Goal: Information Seeking & Learning: Learn about a topic

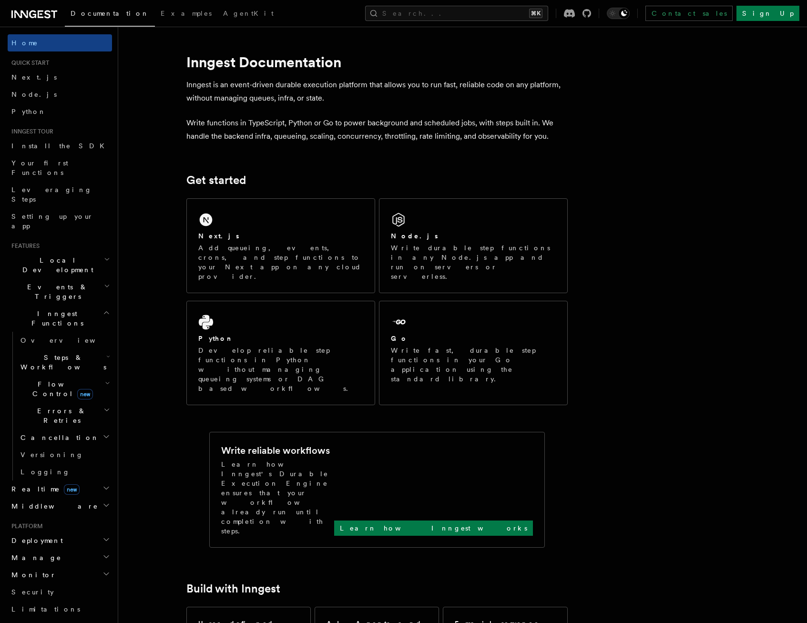
click at [306, 234] on div "Next.js" at bounding box center [280, 236] width 165 height 10
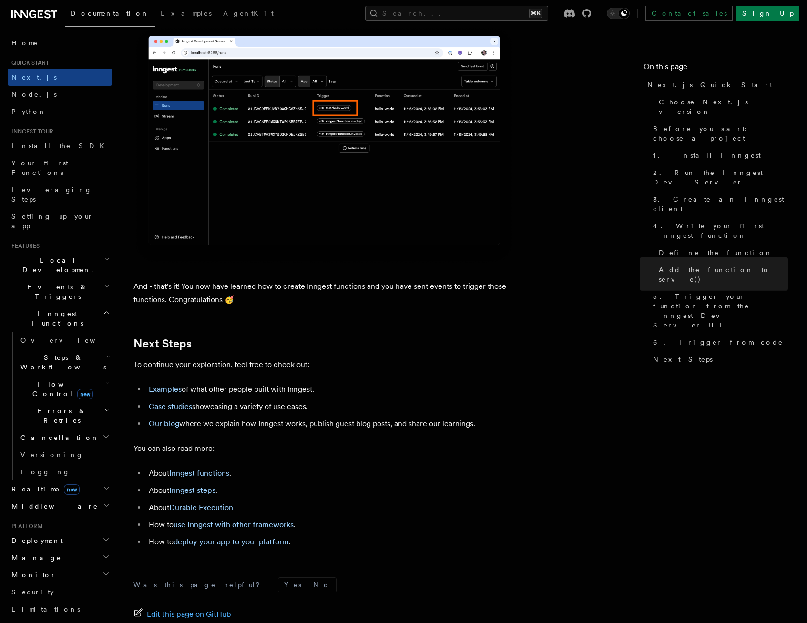
scroll to position [5721, 0]
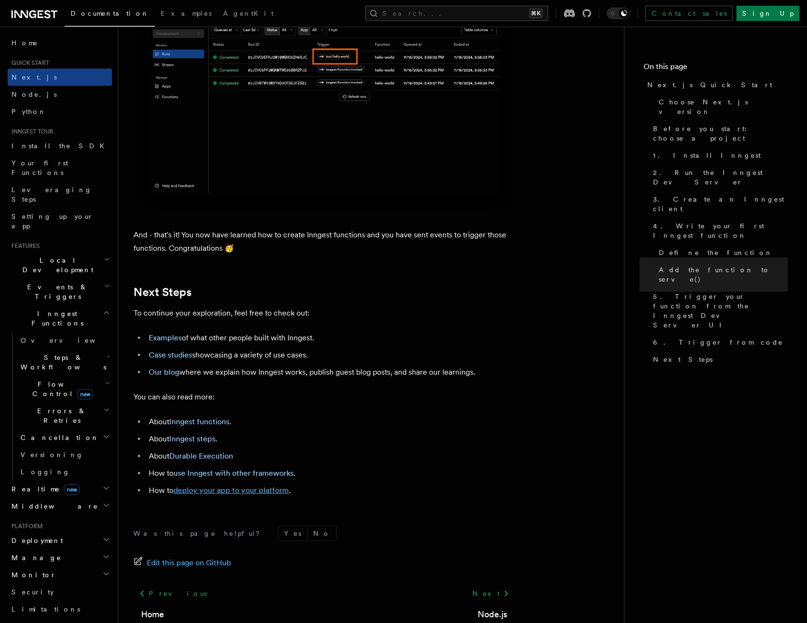
click at [240, 495] on link "deploy your app to your platform" at bounding box center [230, 490] width 115 height 9
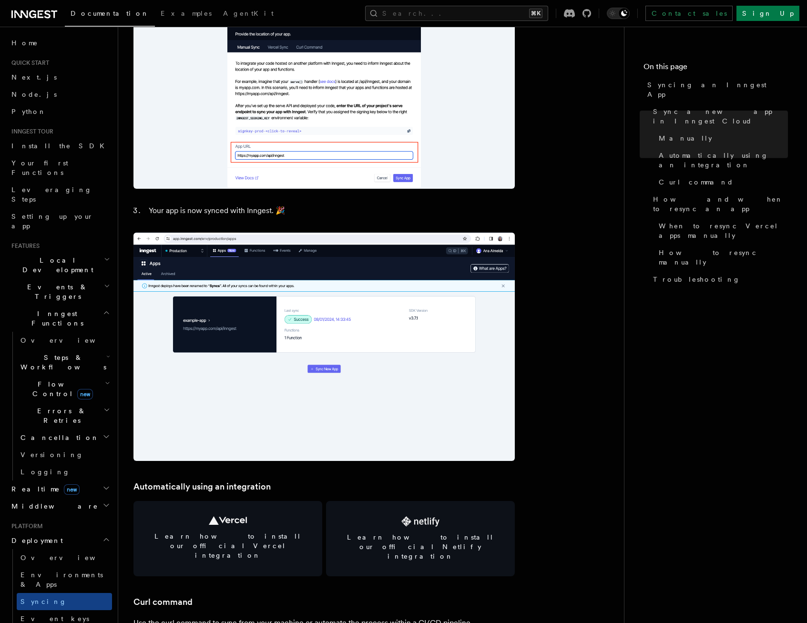
scroll to position [895, 0]
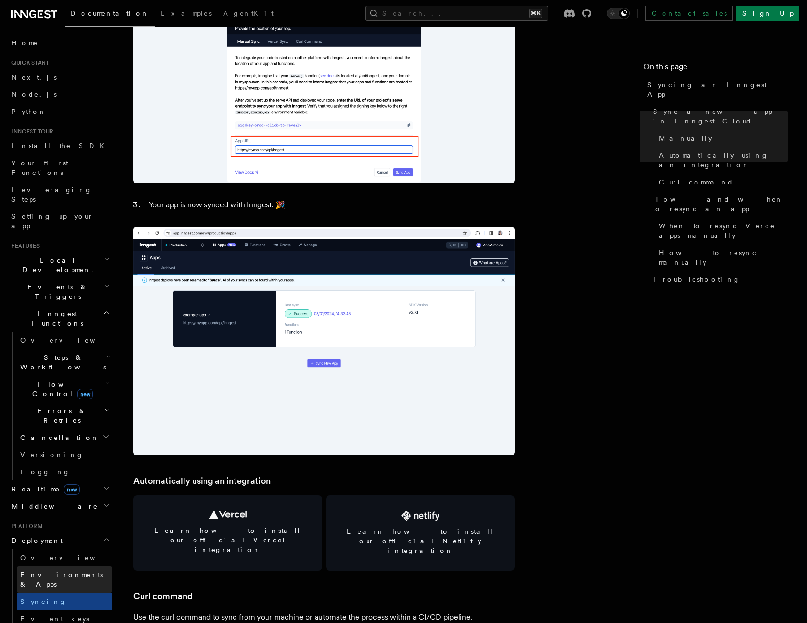
click at [58, 566] on link "Environments & Apps" at bounding box center [64, 579] width 95 height 27
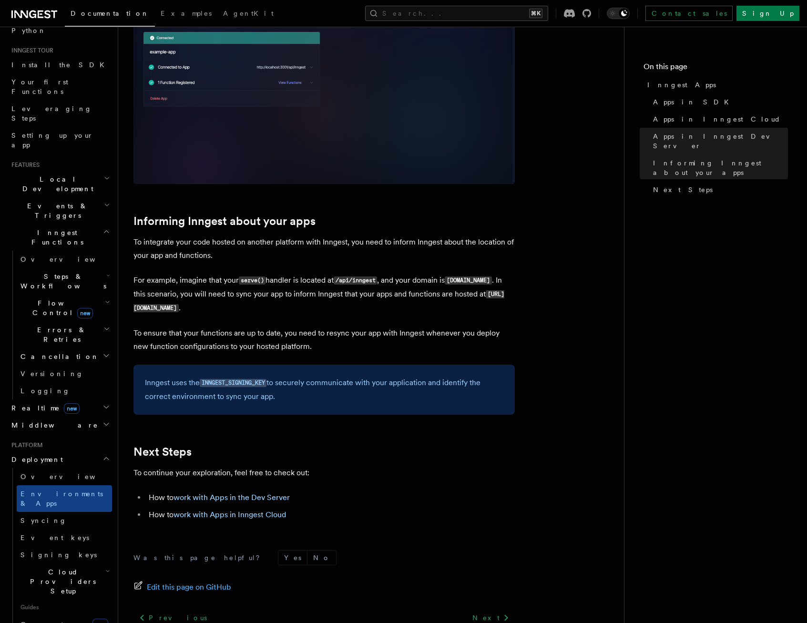
scroll to position [136, 0]
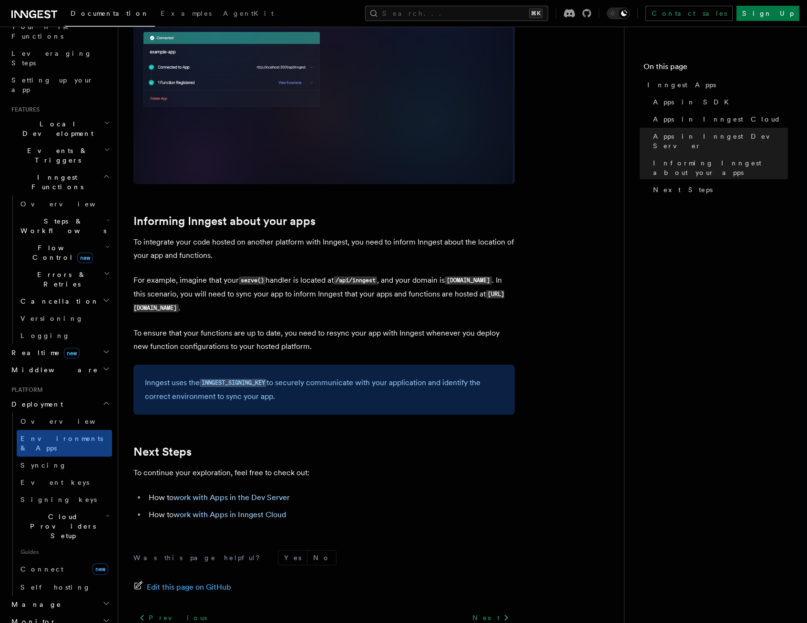
click at [105, 512] on icon "button" at bounding box center [107, 516] width 5 height 8
click at [44, 610] on span "Vercel" at bounding box center [46, 614] width 33 height 8
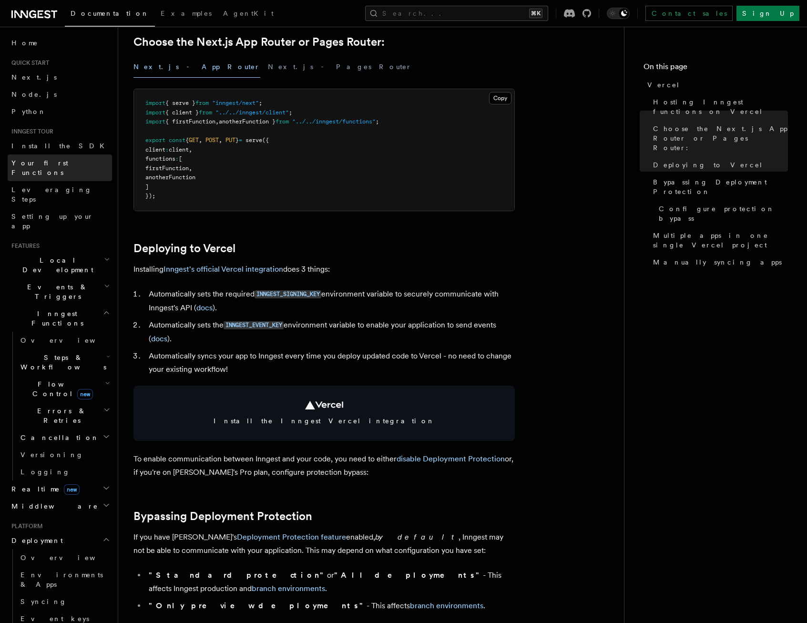
scroll to position [0, 0]
click at [34, 77] on link "Next.js" at bounding box center [60, 76] width 104 height 17
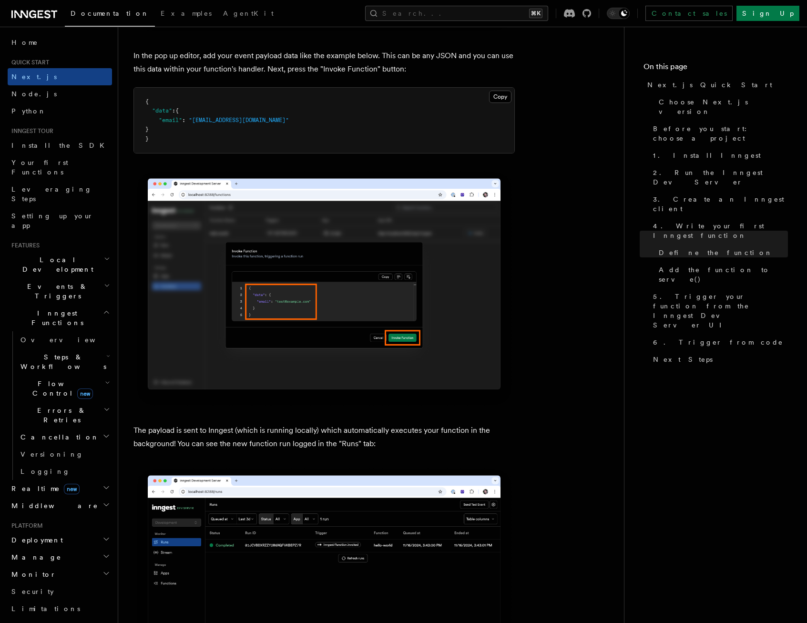
scroll to position [2848, 0]
